Goal: Check status: Check status

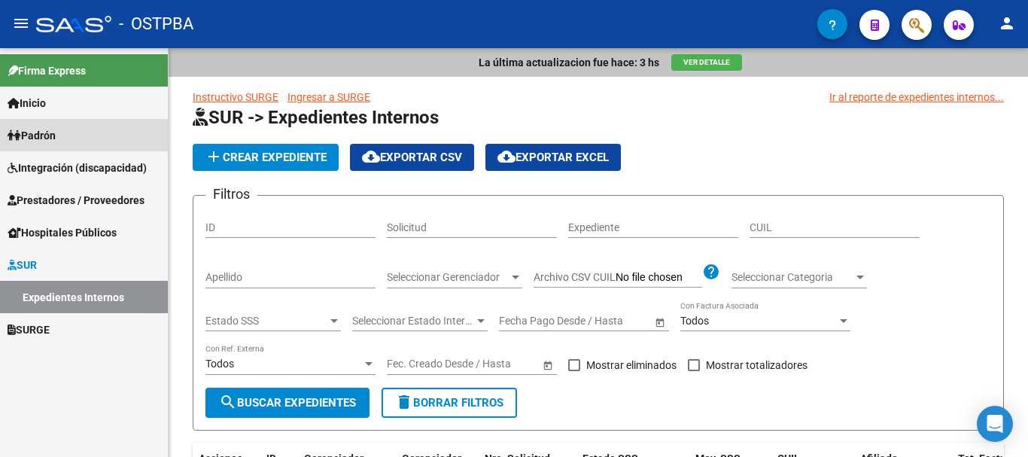
click at [39, 127] on span "Padrón" at bounding box center [32, 135] width 48 height 17
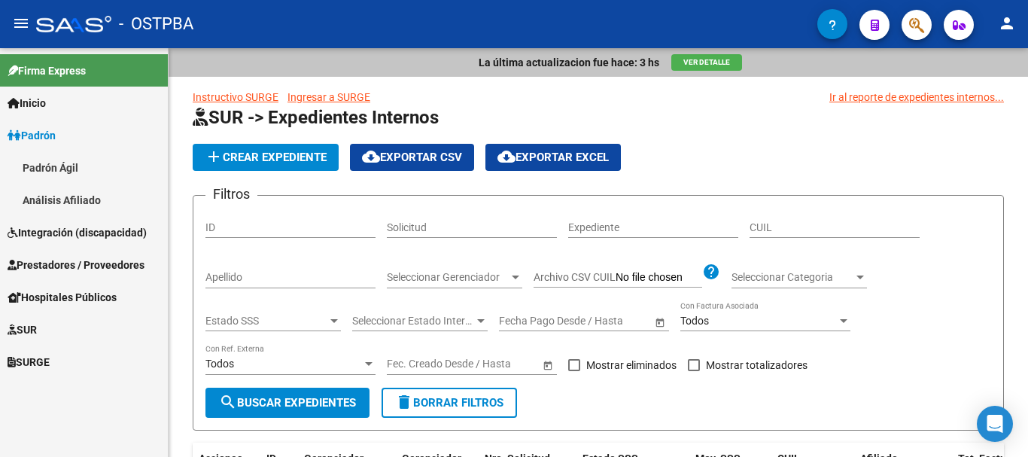
click at [57, 160] on link "Padrón Ágil" at bounding box center [84, 167] width 168 height 32
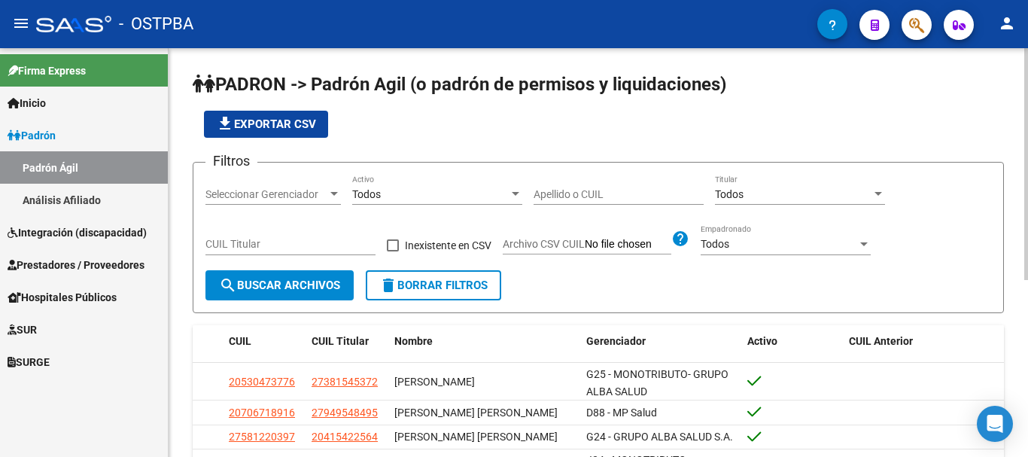
click at [335, 194] on div at bounding box center [334, 194] width 8 height 4
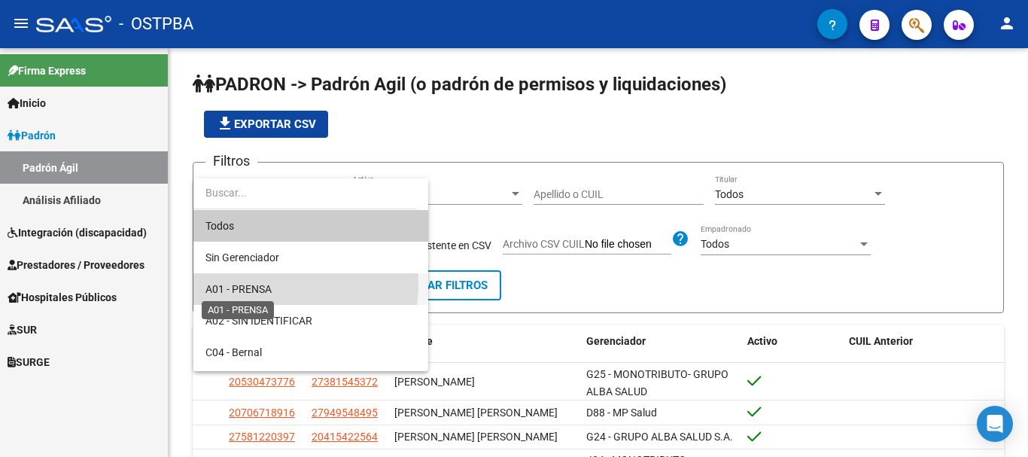
click at [254, 284] on span "A01 - PRENSA" at bounding box center [238, 289] width 66 height 12
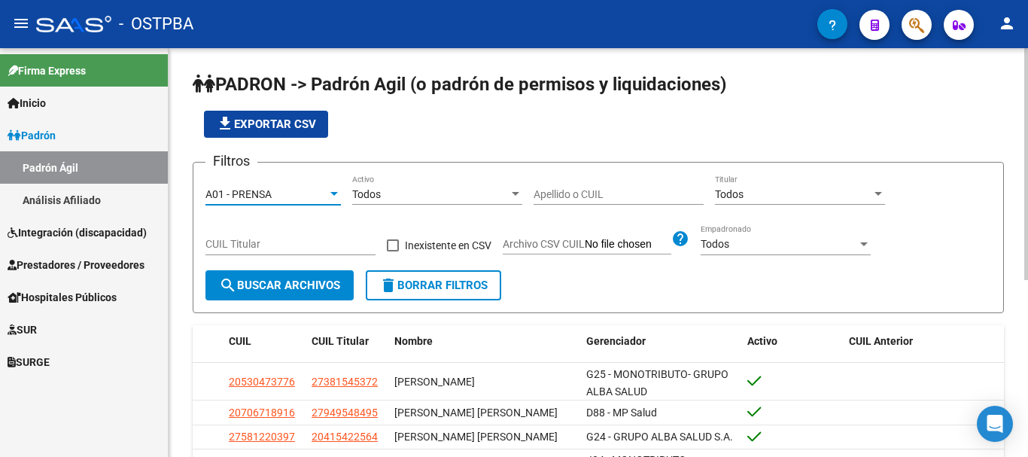
click at [586, 197] on input "Apellido o CUIL" at bounding box center [618, 194] width 170 height 13
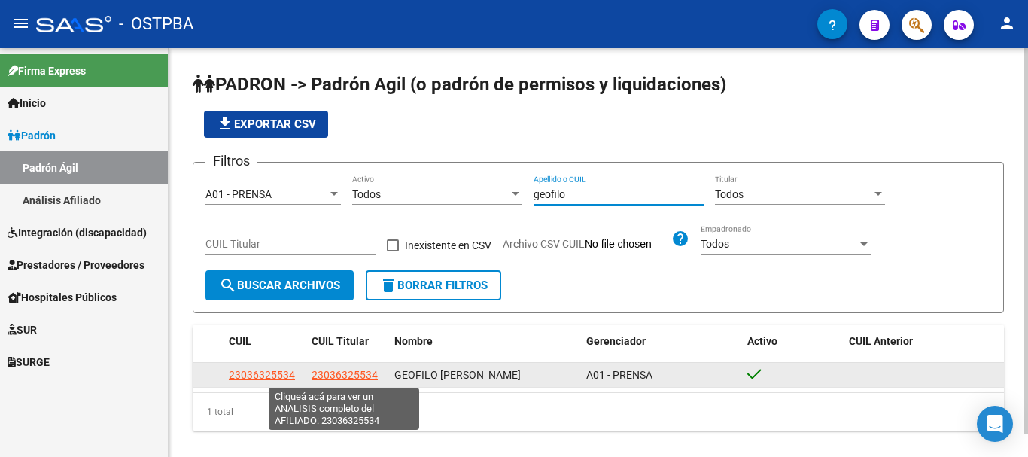
click at [330, 373] on span "23036325534" at bounding box center [344, 375] width 66 height 12
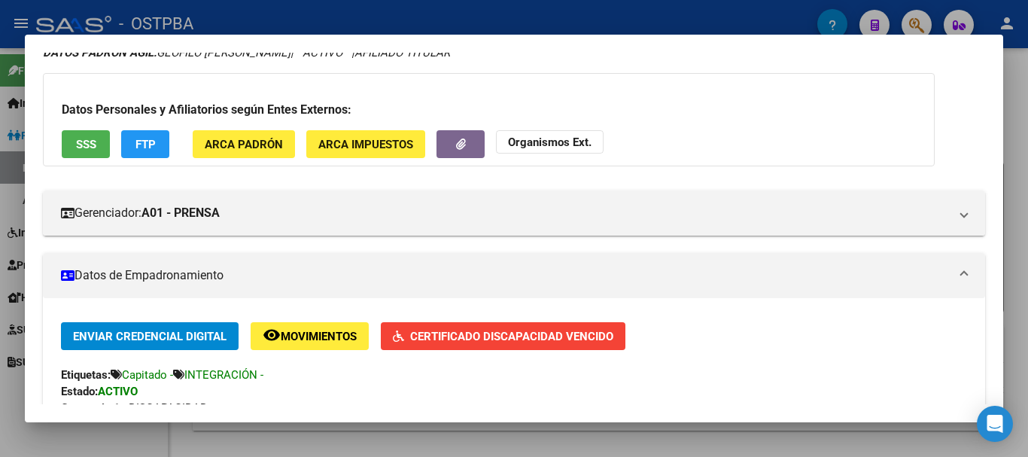
scroll to position [150, 0]
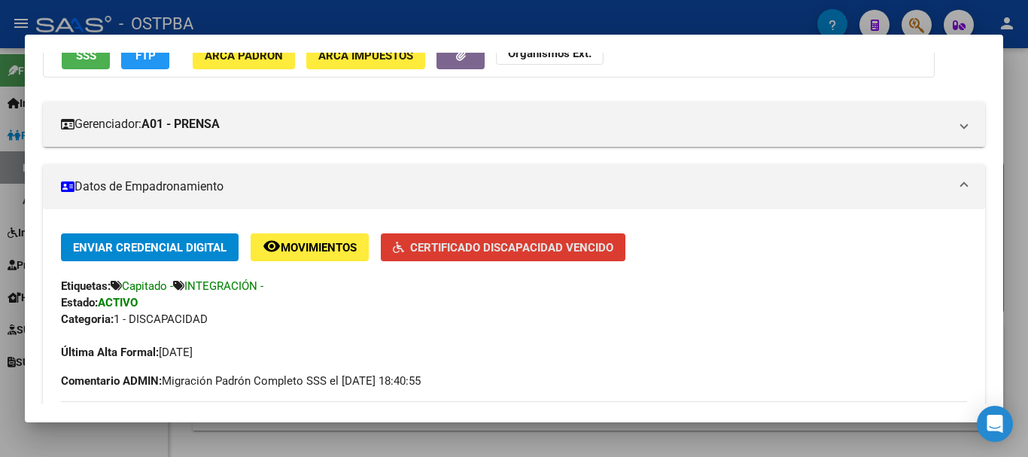
click at [473, 245] on span "Certificado Discapacidad Vencido" at bounding box center [511, 248] width 203 height 14
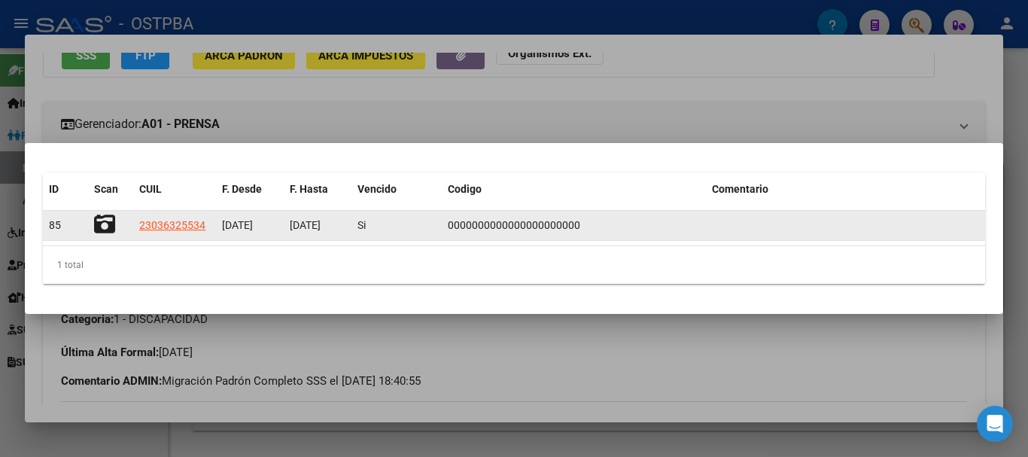
click at [107, 218] on icon at bounding box center [104, 224] width 21 height 21
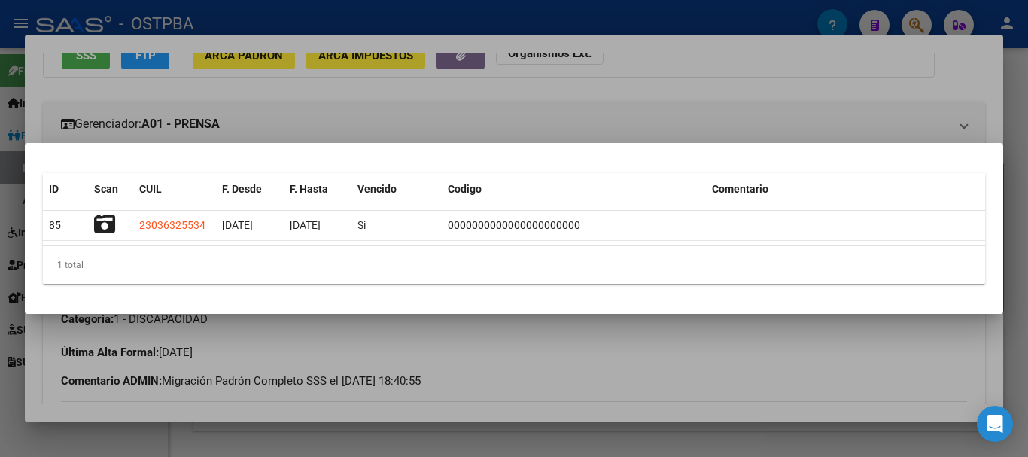
click at [488, 339] on div at bounding box center [514, 228] width 1028 height 457
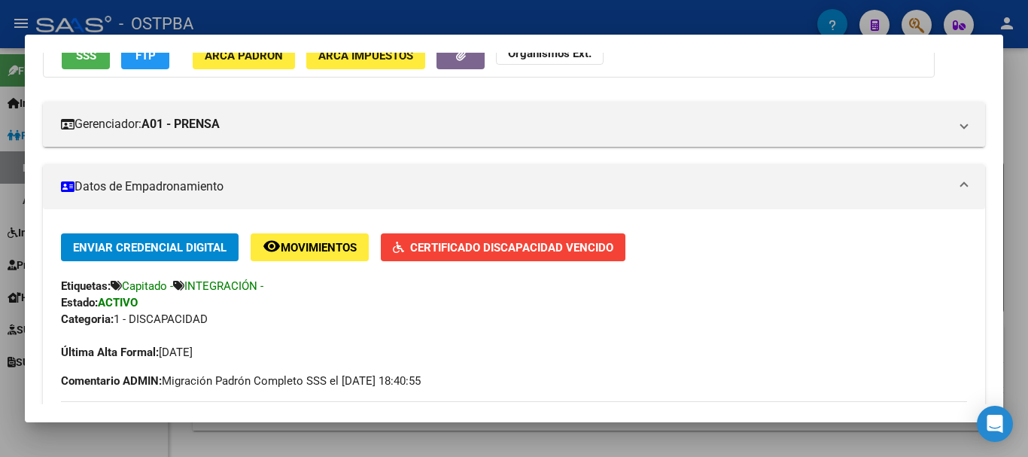
click at [437, 447] on div at bounding box center [514, 228] width 1028 height 457
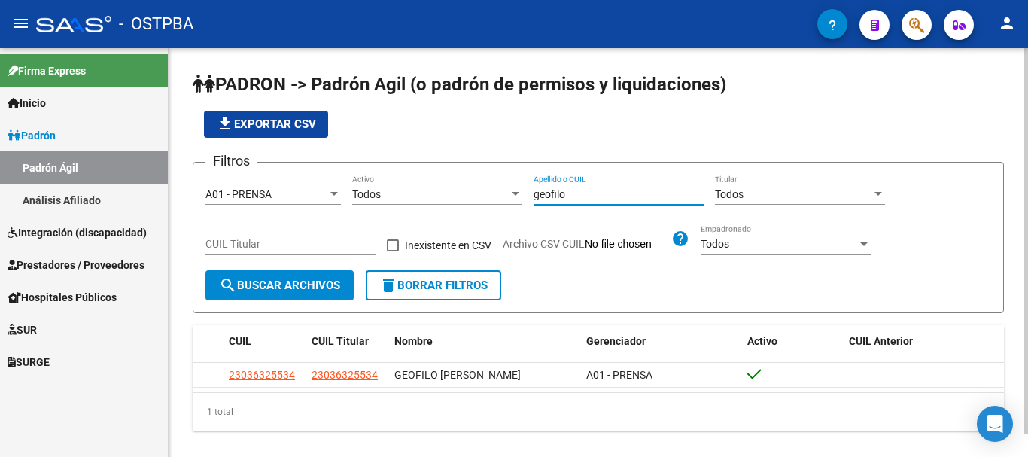
click at [577, 200] on input "geofilo" at bounding box center [618, 194] width 170 height 13
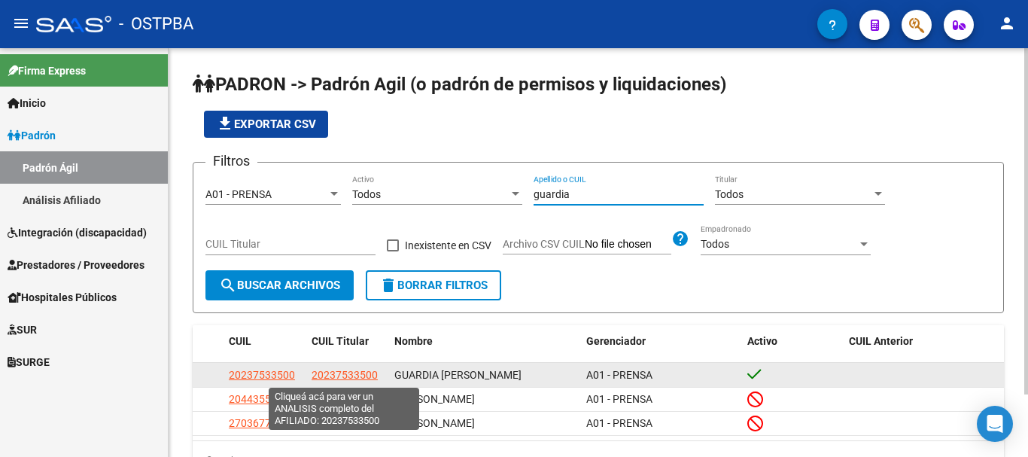
type input "guardia"
click at [325, 373] on span "20237533500" at bounding box center [344, 375] width 66 height 12
type textarea "20237533500"
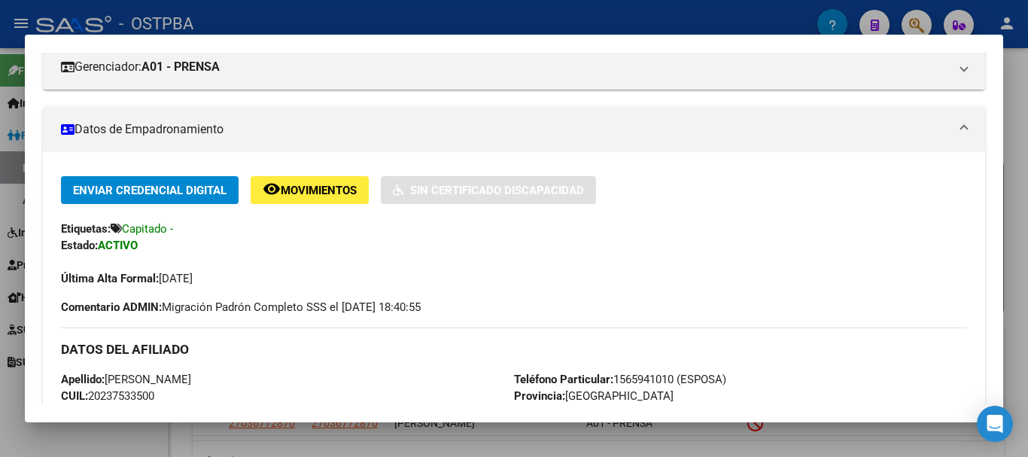
scroll to position [0, 0]
